Goal: Transaction & Acquisition: Book appointment/travel/reservation

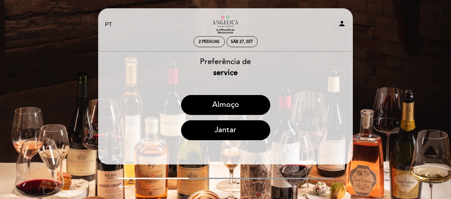
select select "pt"
click at [246, 42] on div "Sáb 27, set" at bounding box center [242, 41] width 22 height 5
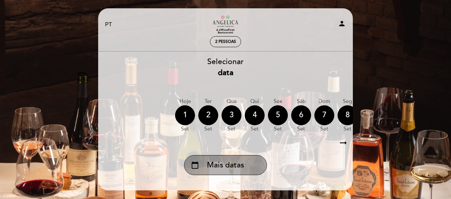
click at [233, 170] on span "Mais datas" at bounding box center [225, 165] width 37 height 11
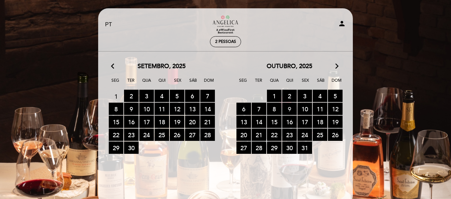
click at [289, 109] on span "9 RESERVAS DISPONÍVEIS" at bounding box center [290, 109] width 15 height 12
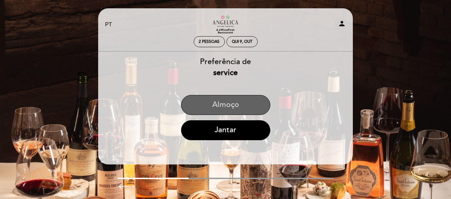
click at [249, 108] on button "Almoço" at bounding box center [225, 105] width 89 height 20
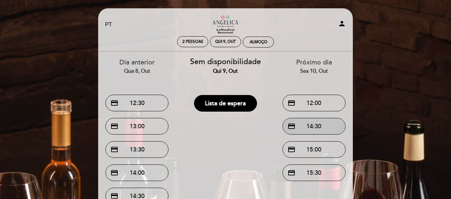
click at [328, 125] on button "credit_card 14:30" at bounding box center [314, 126] width 63 height 17
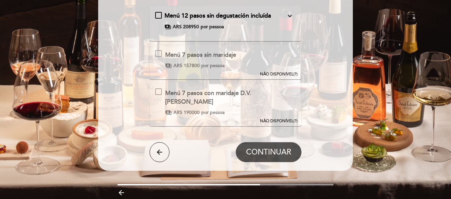
scroll to position [66, 0]
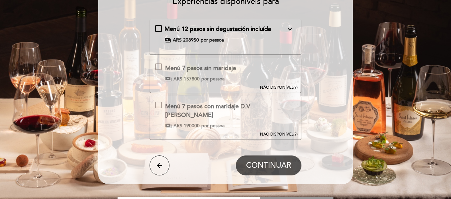
click at [285, 86] on span "NÃO DISPONÍVEL" at bounding box center [277, 87] width 34 height 5
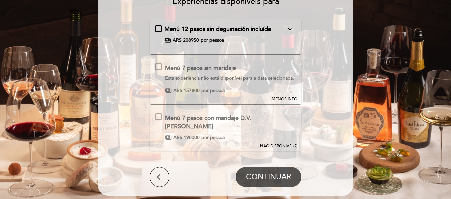
click at [289, 102] on span "MENOS INFO" at bounding box center [285, 99] width 26 height 6
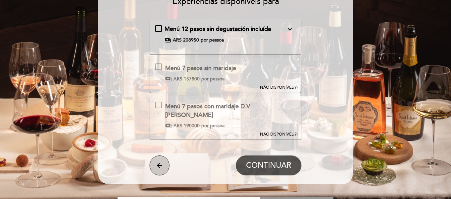
click at [162, 169] on icon "arrow_back" at bounding box center [160, 165] width 8 height 8
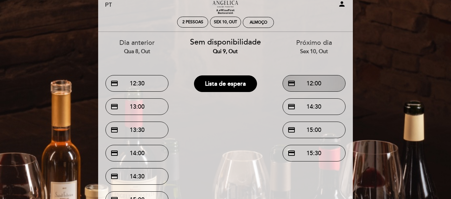
click at [319, 89] on button "credit_card 12:00" at bounding box center [314, 83] width 63 height 17
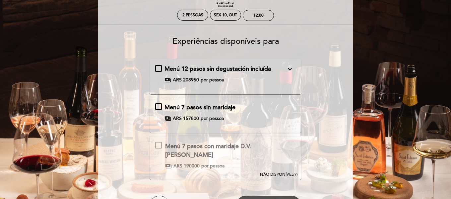
scroll to position [40, 0]
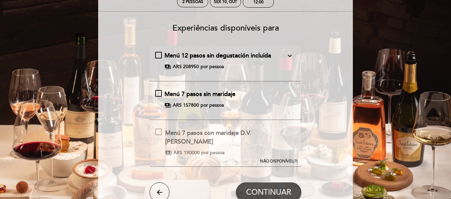
click at [219, 94] on span "Menú 7 pasos sin maridaje" at bounding box center [200, 93] width 71 height 7
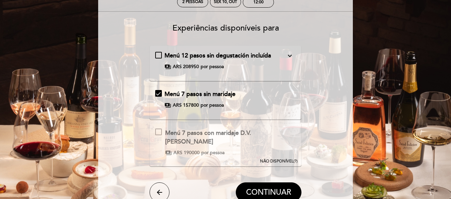
click at [210, 105] on span "por pessoa" at bounding box center [212, 105] width 23 height 7
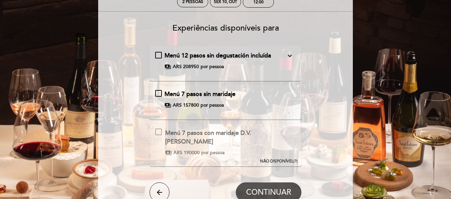
click at [210, 105] on span "por pessoa" at bounding box center [212, 105] width 23 height 7
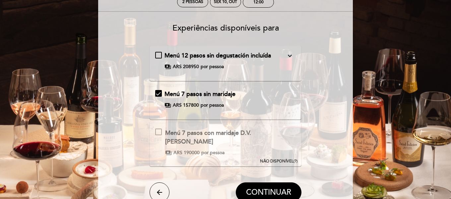
click at [167, 105] on span "payments" at bounding box center [168, 105] width 7 height 7
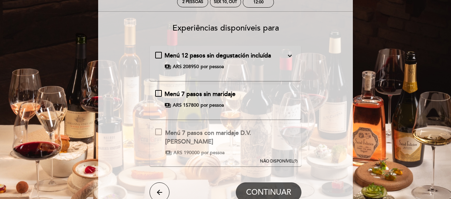
click at [167, 105] on span "payments" at bounding box center [168, 105] width 7 height 7
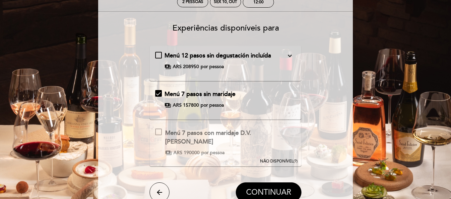
click at [270, 186] on button "CONTINUAR" at bounding box center [269, 192] width 66 height 20
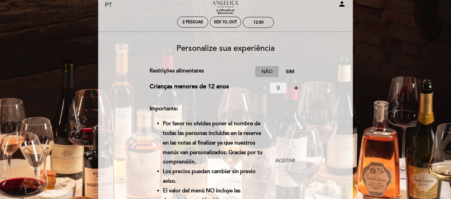
click at [268, 70] on label "Não" at bounding box center [267, 71] width 23 height 11
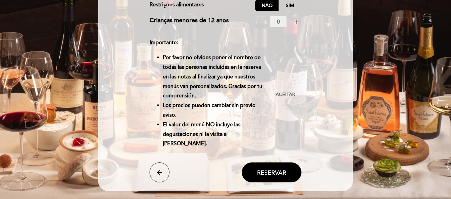
scroll to position [86, 0]
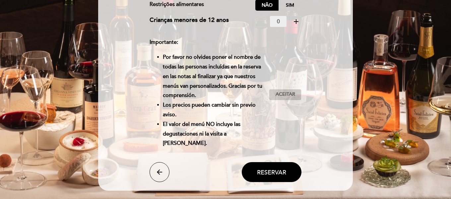
click at [288, 91] on span "Aceitar" at bounding box center [286, 94] width 20 height 7
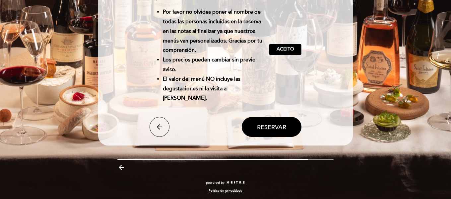
scroll to position [132, 0]
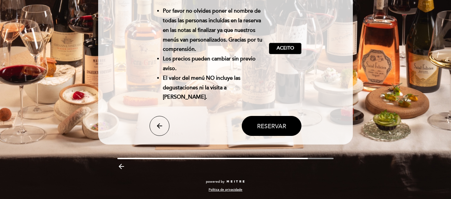
click at [275, 126] on span "Reservar" at bounding box center [271, 125] width 29 height 7
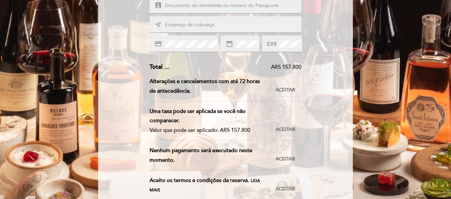
scroll to position [146, 0]
